Goal: Information Seeking & Learning: Learn about a topic

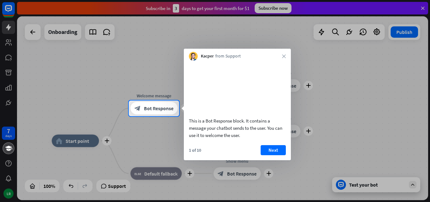
click at [373, 182] on div at bounding box center [215, 159] width 430 height 86
click at [380, 185] on div at bounding box center [215, 159] width 430 height 86
click at [412, 184] on div at bounding box center [215, 159] width 430 height 86
click at [378, 186] on div at bounding box center [215, 159] width 430 height 86
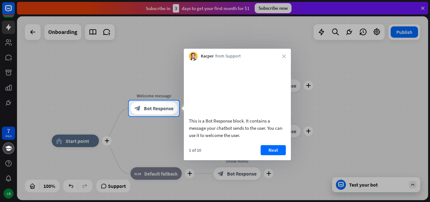
click at [378, 186] on div at bounding box center [215, 159] width 430 height 86
click at [268, 155] on button "Next" at bounding box center [273, 150] width 25 height 10
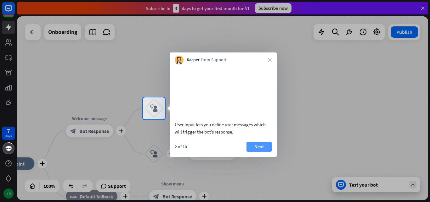
click at [263, 152] on button "Next" at bounding box center [258, 147] width 25 height 10
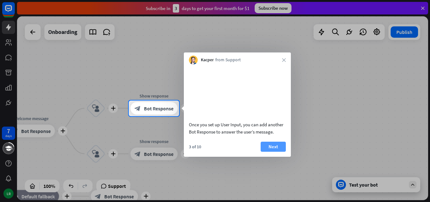
click at [269, 152] on button "Next" at bounding box center [273, 147] width 25 height 10
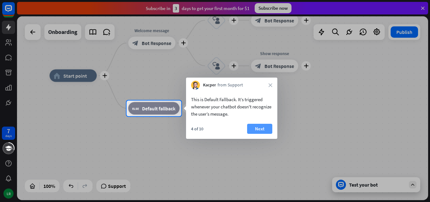
drag, startPoint x: 263, startPoint y: 133, endPoint x: 261, endPoint y: 126, distance: 7.5
click at [261, 126] on button "Next" at bounding box center [259, 129] width 25 height 10
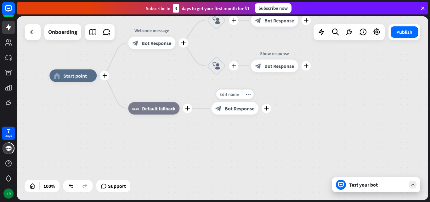
click at [261, 126] on div "7 days LR close Product Help First steps Get started with ChatBot Help Center F…" at bounding box center [215, 101] width 430 height 202
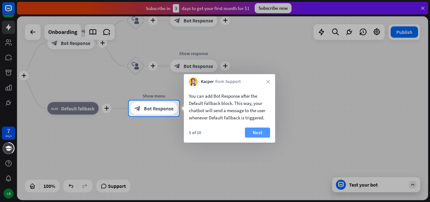
click at [259, 128] on button "Next" at bounding box center [257, 133] width 25 height 10
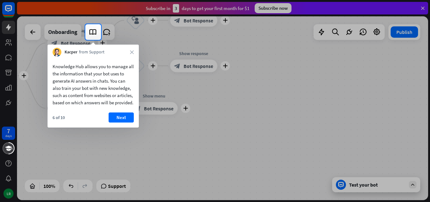
click at [259, 128] on div at bounding box center [215, 121] width 430 height 162
click at [124, 123] on button "Next" at bounding box center [121, 118] width 25 height 10
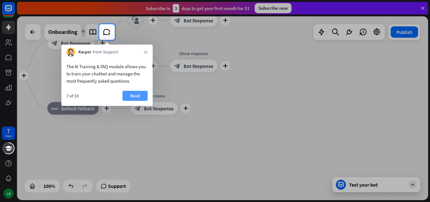
click at [127, 96] on button "Next" at bounding box center [134, 96] width 25 height 10
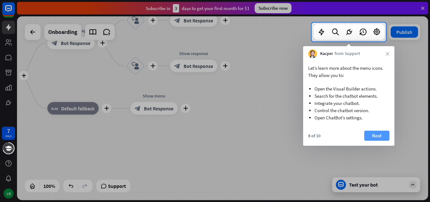
click at [376, 132] on button "Next" at bounding box center [376, 136] width 25 height 10
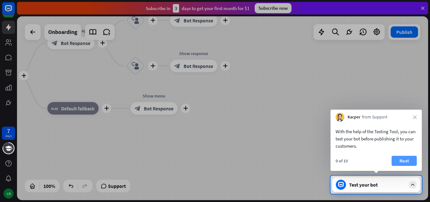
click at [401, 161] on button "Next" at bounding box center [403, 161] width 25 height 10
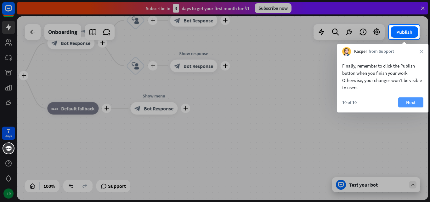
click at [408, 99] on button "Next" at bounding box center [410, 103] width 25 height 10
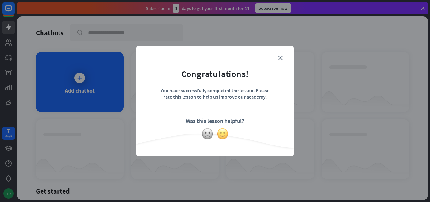
click at [226, 133] on img at bounding box center [222, 134] width 12 height 12
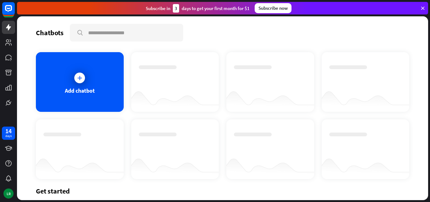
click at [421, 7] on icon at bounding box center [423, 8] width 6 height 6
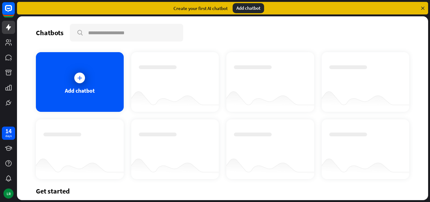
click at [422, 9] on icon at bounding box center [423, 8] width 6 height 6
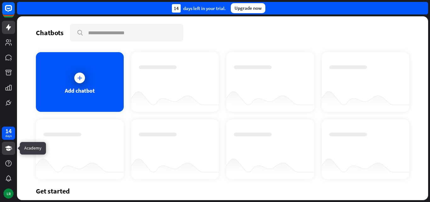
click at [10, 147] on icon at bounding box center [9, 149] width 8 height 8
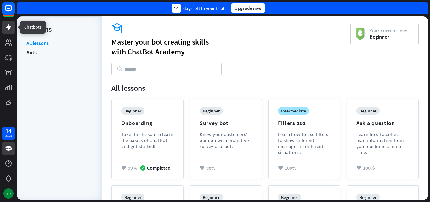
click at [7, 28] on icon at bounding box center [8, 27] width 5 height 6
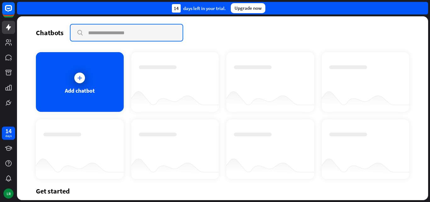
click at [132, 35] on input "text" at bounding box center [126, 33] width 112 height 16
click at [80, 32] on input "********" at bounding box center [126, 33] width 112 height 16
type input "********"
click at [79, 31] on input "********" at bounding box center [126, 33] width 112 height 16
click at [78, 31] on input "********" at bounding box center [126, 33] width 112 height 16
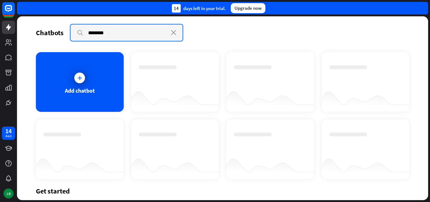
click at [78, 31] on input "********" at bounding box center [126, 33] width 112 height 16
click at [77, 31] on input "********" at bounding box center [126, 33] width 112 height 16
drag, startPoint x: 76, startPoint y: 31, endPoint x: 10, endPoint y: 61, distance: 72.9
click at [17, 61] on div "Chatbots search ******** close Add chatbot Get started How to start building yo…" at bounding box center [222, 108] width 411 height 184
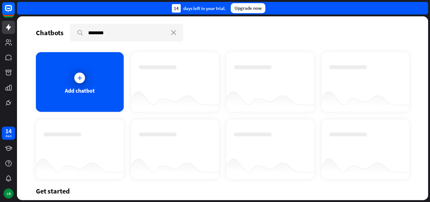
click at [10, 61] on div at bounding box center [9, 58] width 8 height 8
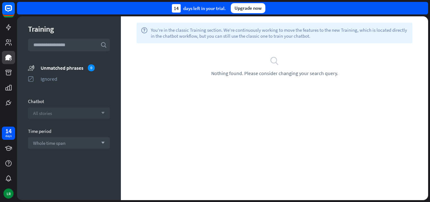
click at [101, 111] on icon "arrow_down" at bounding box center [101, 113] width 7 height 4
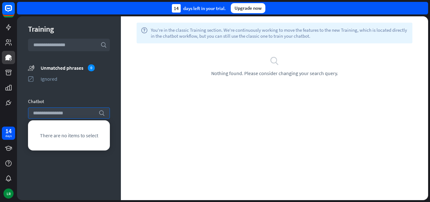
click at [105, 161] on div "Training search unmatched_phrases Unmatched phrases 0 ignored Ignored Chatbot s…" at bounding box center [69, 108] width 104 height 184
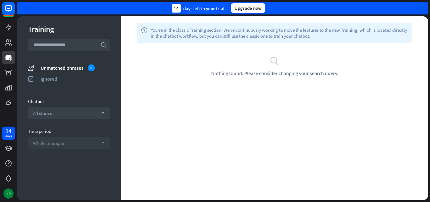
click at [100, 144] on icon "arrow_down" at bounding box center [101, 143] width 7 height 4
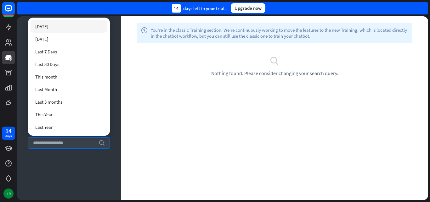
click at [67, 22] on div "[DATE]" at bounding box center [69, 26] width 77 height 13
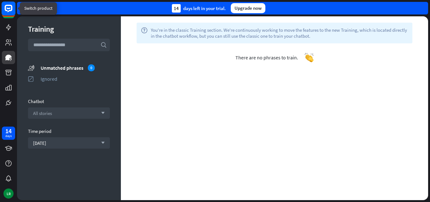
click at [6, 10] on icon at bounding box center [9, 9] width 8 height 8
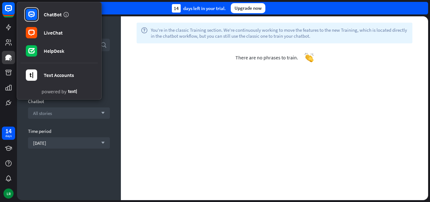
click at [189, 142] on div "help You're in the classic Training section. We're continuously working to move…" at bounding box center [274, 108] width 307 height 184
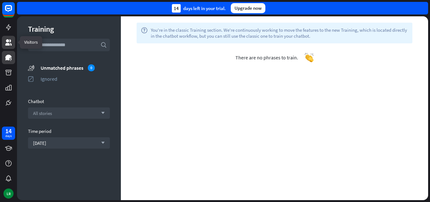
click at [7, 42] on icon at bounding box center [8, 42] width 6 height 6
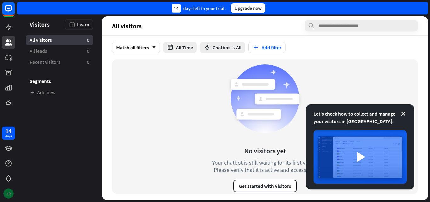
click at [10, 198] on div "LR" at bounding box center [8, 194] width 10 height 10
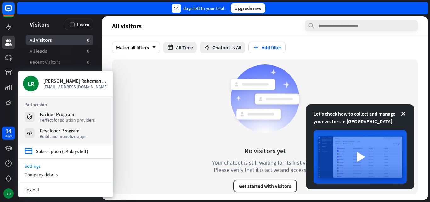
click at [47, 167] on link "Settings" at bounding box center [65, 166] width 94 height 8
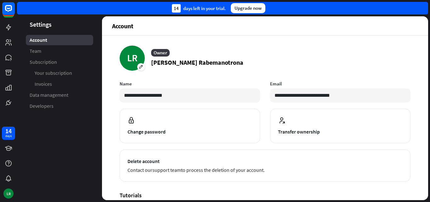
drag, startPoint x: 428, startPoint y: 105, endPoint x: 429, endPoint y: 123, distance: 18.3
click at [429, 123] on div "**********" at bounding box center [223, 109] width 413 height 186
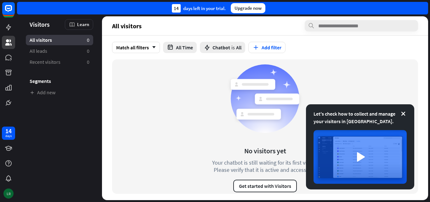
click at [7, 196] on div "LR" at bounding box center [8, 194] width 10 height 10
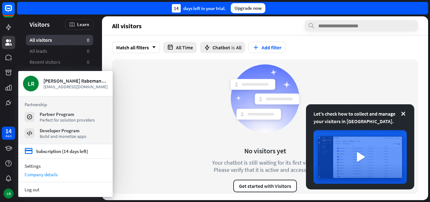
click at [37, 176] on div "Company details" at bounding box center [65, 175] width 94 height 8
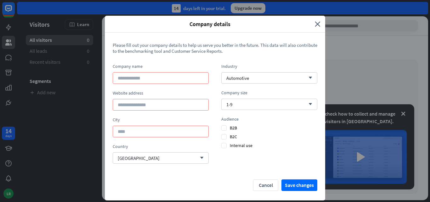
click at [320, 28] on div "Company details close" at bounding box center [215, 24] width 220 height 17
click at [317, 24] on icon "close" at bounding box center [318, 23] width 6 height 7
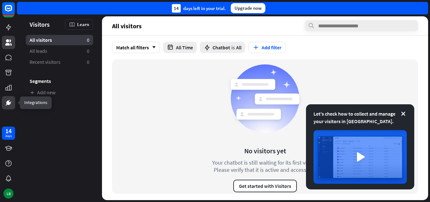
click at [7, 106] on icon at bounding box center [9, 103] width 8 height 8
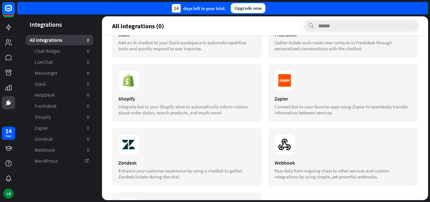
scroll to position [234, 0]
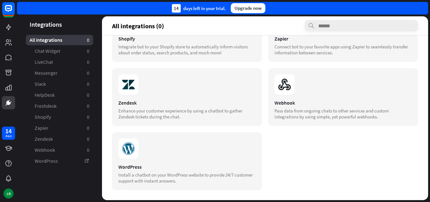
click at [42, 187] on aside "Integrations All integrations 0 Chat Widget 0 LiveChat 0 Messenger 0 Slack 0 He…" at bounding box center [59, 108] width 85 height 184
click at [9, 192] on div "LR" at bounding box center [8, 194] width 10 height 10
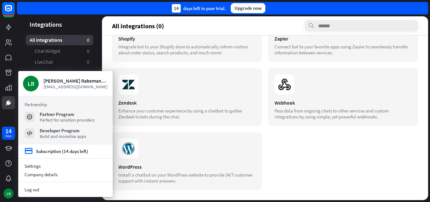
click at [1, 181] on div "14 days LR" at bounding box center [8, 163] width 17 height 76
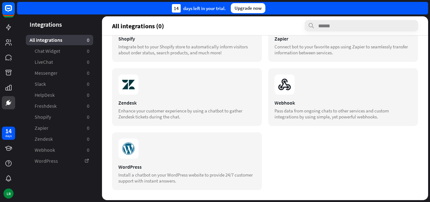
click at [348, 6] on div "14 days left in your trial. Upgrade now" at bounding box center [222, 8] width 411 height 13
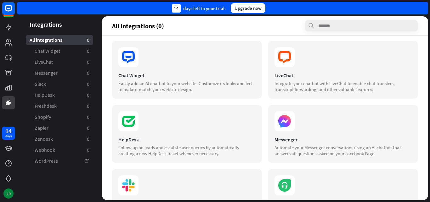
scroll to position [2, 0]
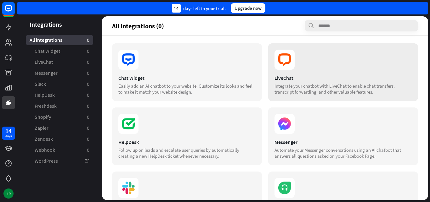
drag, startPoint x: 427, startPoint y: 139, endPoint x: 407, endPoint y: 44, distance: 97.4
click at [429, 50] on div "Integrations All integrations 0 Chat Widget 0 LiveChat 0 Messenger 0 Slack 0 He…" at bounding box center [223, 109] width 413 height 186
click at [9, 147] on icon at bounding box center [8, 148] width 7 height 5
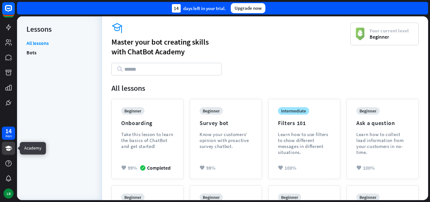
click at [9, 148] on icon at bounding box center [8, 148] width 7 height 5
click at [9, 162] on icon at bounding box center [9, 164] width 8 height 8
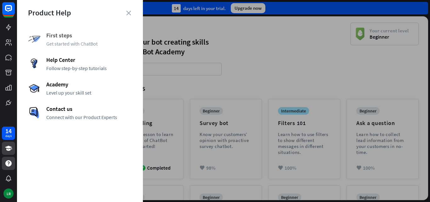
click at [70, 37] on span "First steps" at bounding box center [89, 35] width 86 height 7
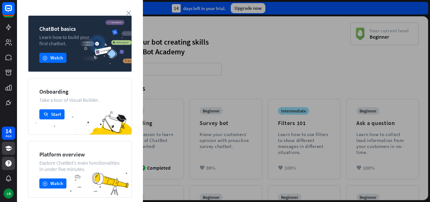
scroll to position [13, 0]
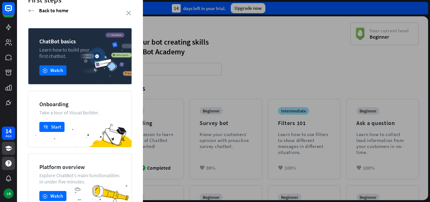
drag, startPoint x: 139, startPoint y: 69, endPoint x: 141, endPoint y: 78, distance: 9.6
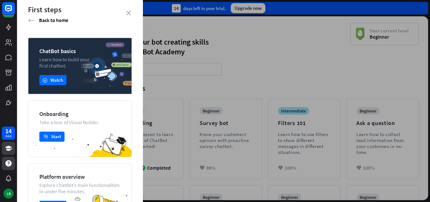
scroll to position [0, 0]
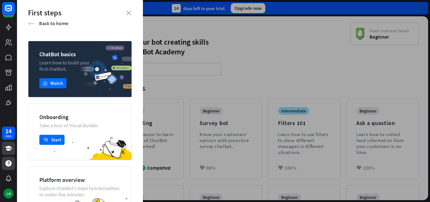
click at [32, 22] on icon "arrow_left" at bounding box center [31, 23] width 7 height 6
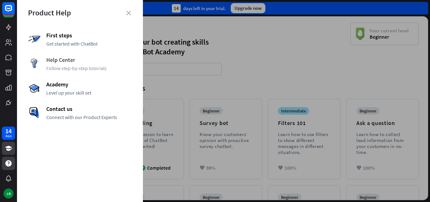
click at [72, 58] on span "Help Center" at bounding box center [89, 59] width 86 height 7
click at [60, 86] on span "Academy" at bounding box center [89, 84] width 86 height 7
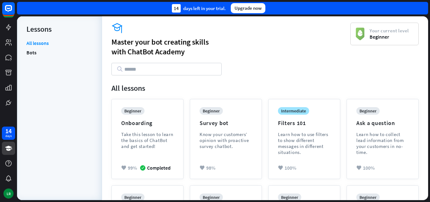
click at [143, 68] on input "text" at bounding box center [166, 69] width 110 height 13
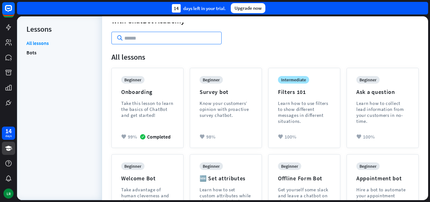
scroll to position [66, 0]
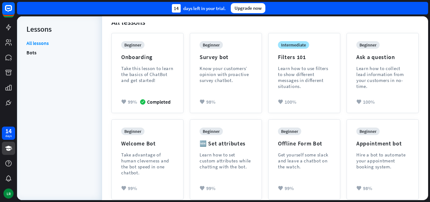
drag, startPoint x: 425, startPoint y: 53, endPoint x: 429, endPoint y: 99, distance: 45.5
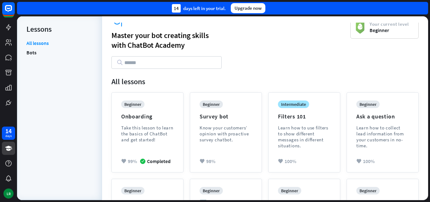
scroll to position [0, 0]
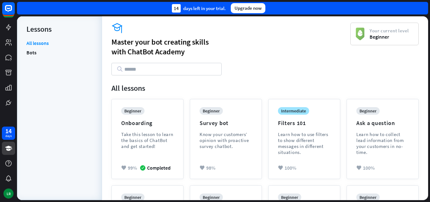
click at [207, 69] on input "text" at bounding box center [166, 69] width 110 height 13
click at [11, 195] on div "LR" at bounding box center [8, 194] width 10 height 10
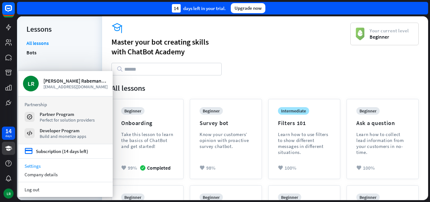
click at [38, 167] on link "Settings" at bounding box center [65, 166] width 94 height 8
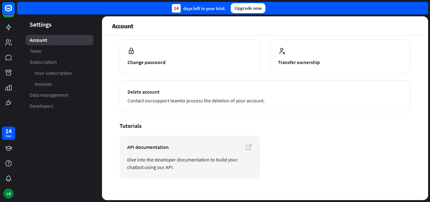
scroll to position [77, 0]
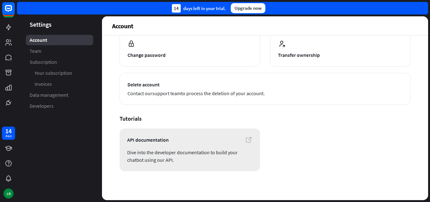
click at [245, 140] on icon at bounding box center [249, 140] width 8 height 8
click at [8, 162] on icon at bounding box center [9, 164] width 8 height 8
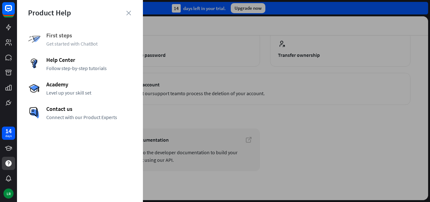
click at [68, 42] on span "Get started with ChatBot" at bounding box center [89, 44] width 86 height 6
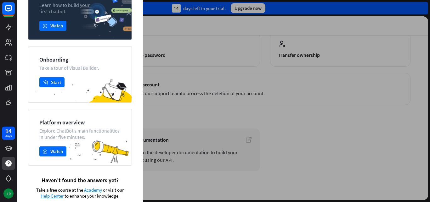
scroll to position [62, 0]
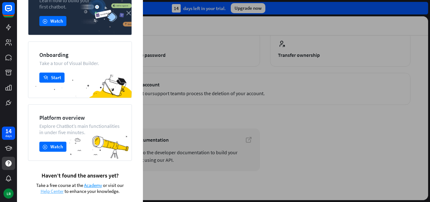
click at [50, 191] on span "Help Center" at bounding box center [52, 191] width 23 height 6
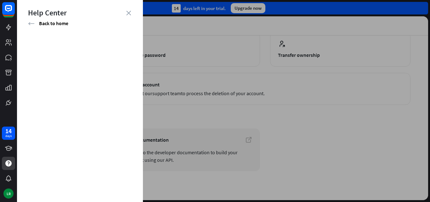
drag, startPoint x: 143, startPoint y: 54, endPoint x: 145, endPoint y: 62, distance: 8.3
click at [145, 62] on div at bounding box center [223, 101] width 413 height 202
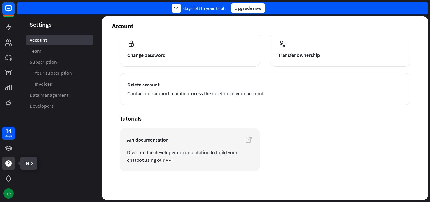
click at [9, 165] on icon at bounding box center [8, 163] width 6 height 6
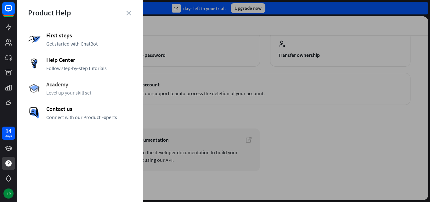
click at [64, 86] on span "Academy" at bounding box center [89, 84] width 86 height 7
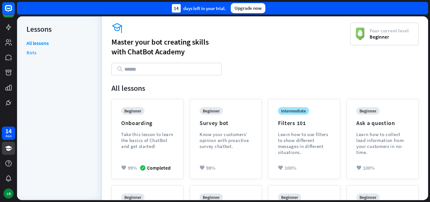
click at [31, 53] on link "Bots" at bounding box center [31, 52] width 10 height 9
click at [11, 8] on icon at bounding box center [9, 9] width 8 height 8
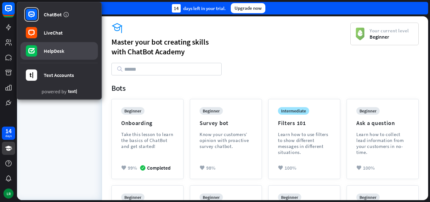
click at [52, 48] on div "HelpDesk" at bounding box center [54, 51] width 20 height 6
